Goal: Task Accomplishment & Management: Manage account settings

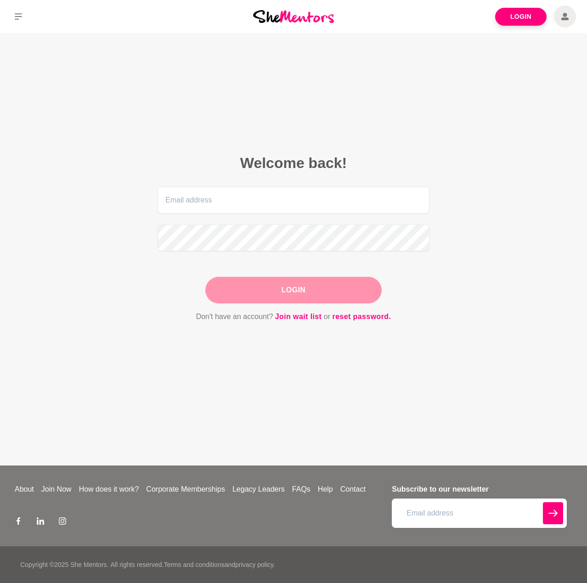
type input "[EMAIL_ADDRESS][PERSON_NAME][DOMAIN_NAME]"
click at [275, 287] on button "Login" at bounding box center [293, 290] width 176 height 27
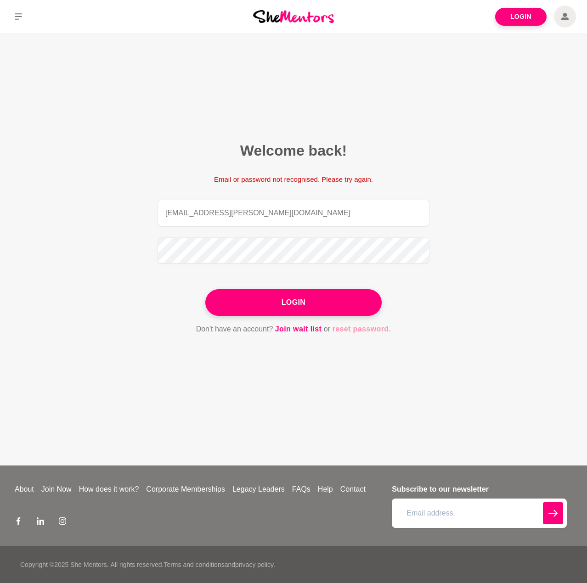
click at [361, 331] on link "reset password." at bounding box center [362, 329] width 59 height 12
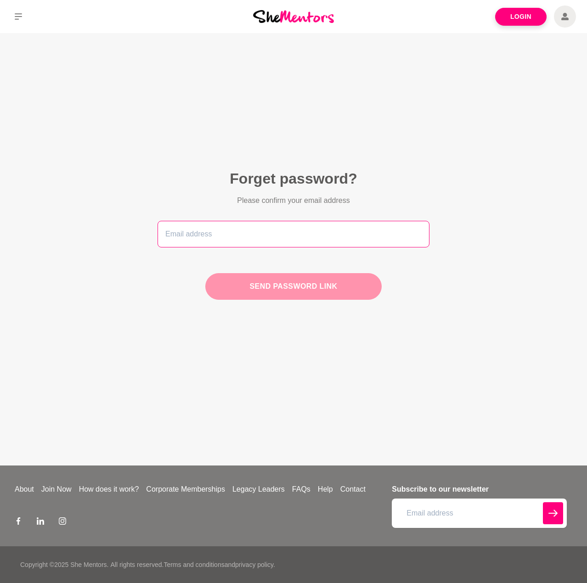
click at [287, 241] on input "email" at bounding box center [294, 234] width 272 height 27
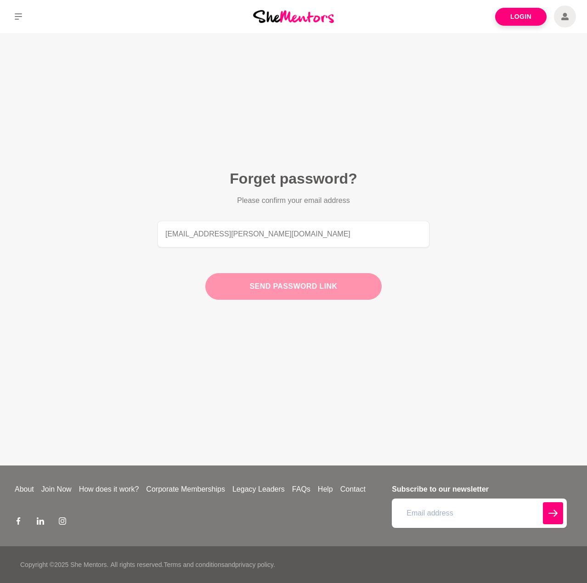
click at [288, 280] on button "Send password link" at bounding box center [293, 286] width 176 height 27
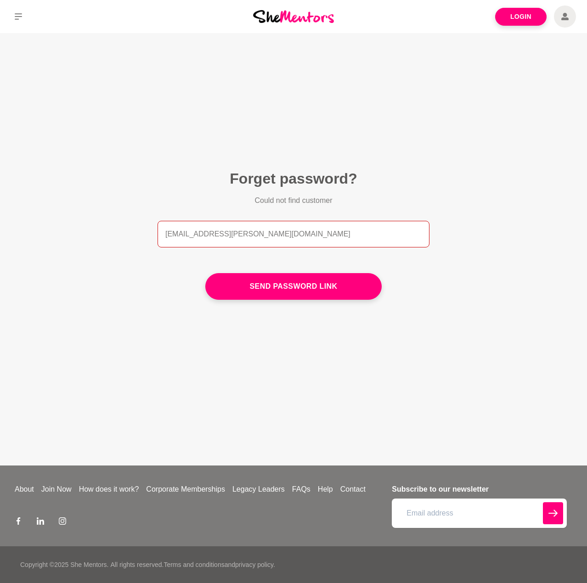
click at [282, 230] on input "[EMAIL_ADDRESS][PERSON_NAME][DOMAIN_NAME]" at bounding box center [294, 234] width 272 height 27
drag, startPoint x: 274, startPoint y: 233, endPoint x: 217, endPoint y: 237, distance: 57.1
click at [217, 237] on input "[EMAIL_ADDRESS][PERSON_NAME][DOMAIN_NAME]" at bounding box center [294, 234] width 272 height 27
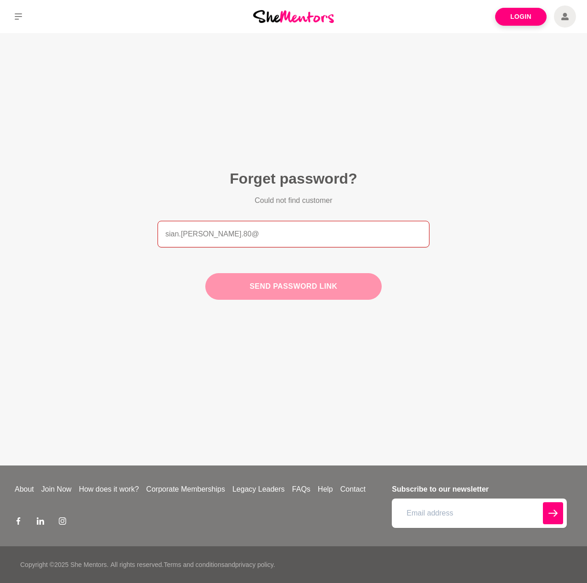
type input "[EMAIL_ADDRESS][PERSON_NAME][DOMAIN_NAME]"
click at [257, 279] on button "Send password link" at bounding box center [293, 286] width 176 height 27
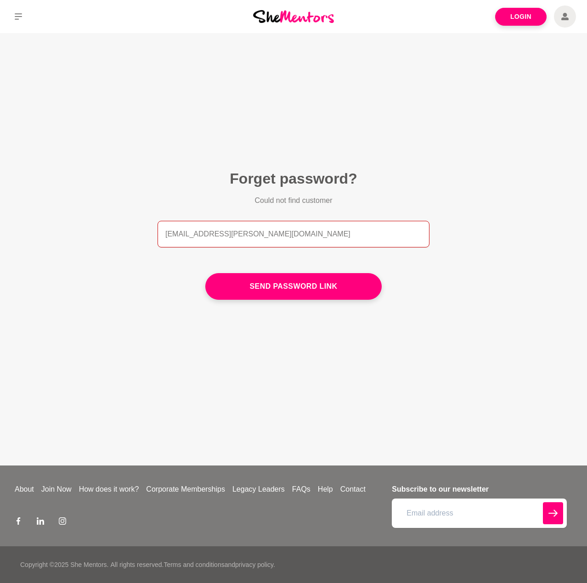
drag, startPoint x: 289, startPoint y: 227, endPoint x: 143, endPoint y: 235, distance: 146.3
click at [143, 235] on figcaption "Forget password? Could not find customer [EMAIL_ADDRESS][PERSON_NAME][DOMAIN_NA…" at bounding box center [293, 238] width 323 height 189
click at [562, 24] on icon at bounding box center [564, 17] width 7 height 22
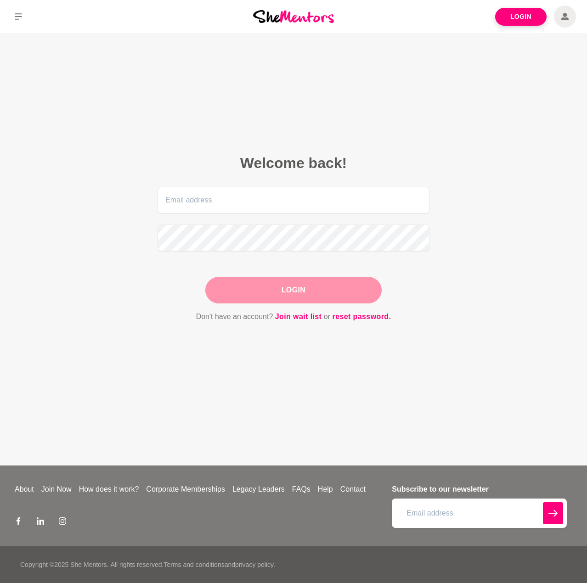
click at [562, 24] on icon at bounding box center [564, 17] width 7 height 22
click at [358, 203] on input "email" at bounding box center [294, 200] width 272 height 27
type input "[EMAIL_ADDRESS][PERSON_NAME][DOMAIN_NAME]"
click at [372, 327] on figcaption "Welcome back! [EMAIL_ADDRESS][PERSON_NAME][DOMAIN_NAME] Login Don't have an acc…" at bounding box center [293, 238] width 323 height 220
click at [375, 312] on link "reset password." at bounding box center [362, 317] width 59 height 12
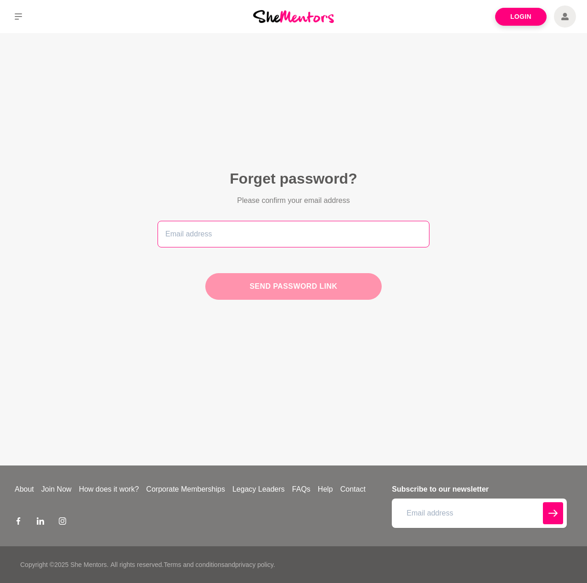
click at [285, 227] on input "email" at bounding box center [294, 234] width 272 height 27
type input "[EMAIL_ADDRESS][PERSON_NAME][DOMAIN_NAME]"
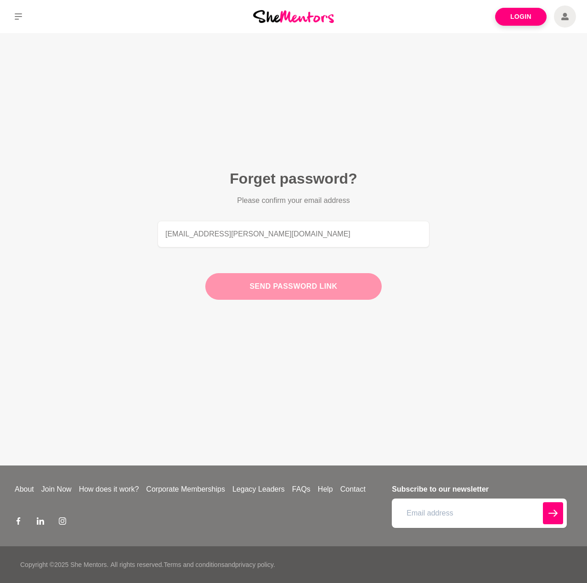
click at [288, 289] on button "Send password link" at bounding box center [293, 286] width 176 height 27
